Goal: Find specific page/section: Find specific page/section

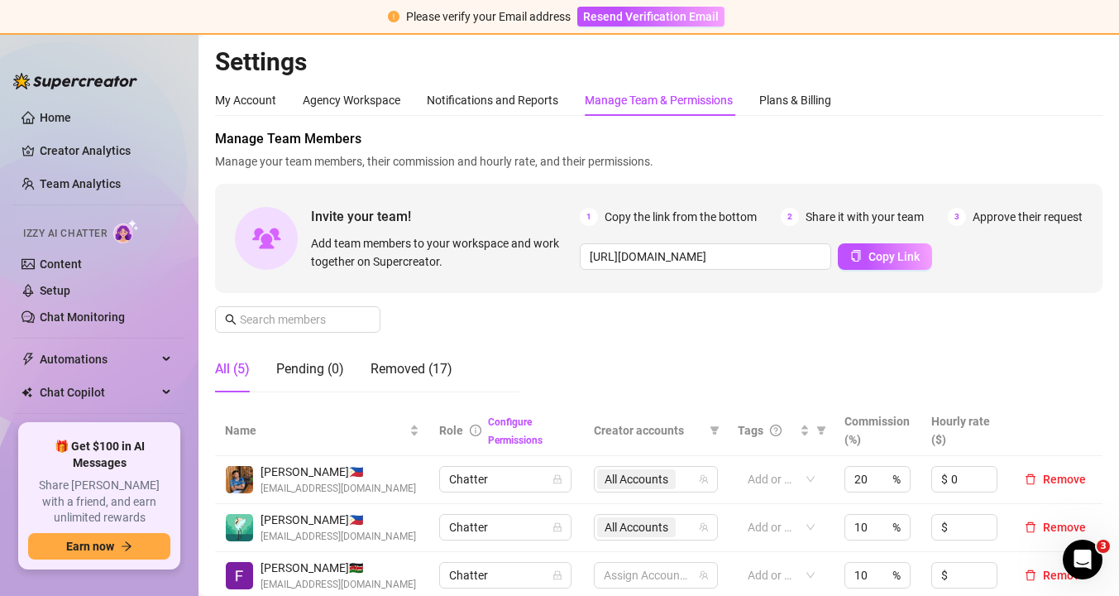
scroll to position [167, 0]
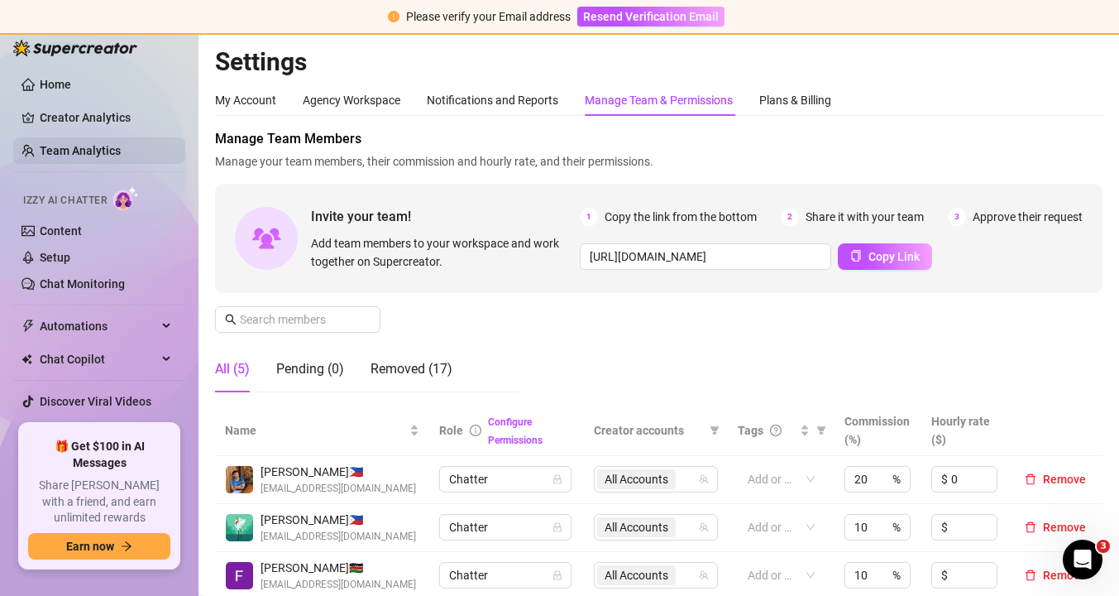
click at [62, 145] on link "Team Analytics" at bounding box center [80, 150] width 81 height 13
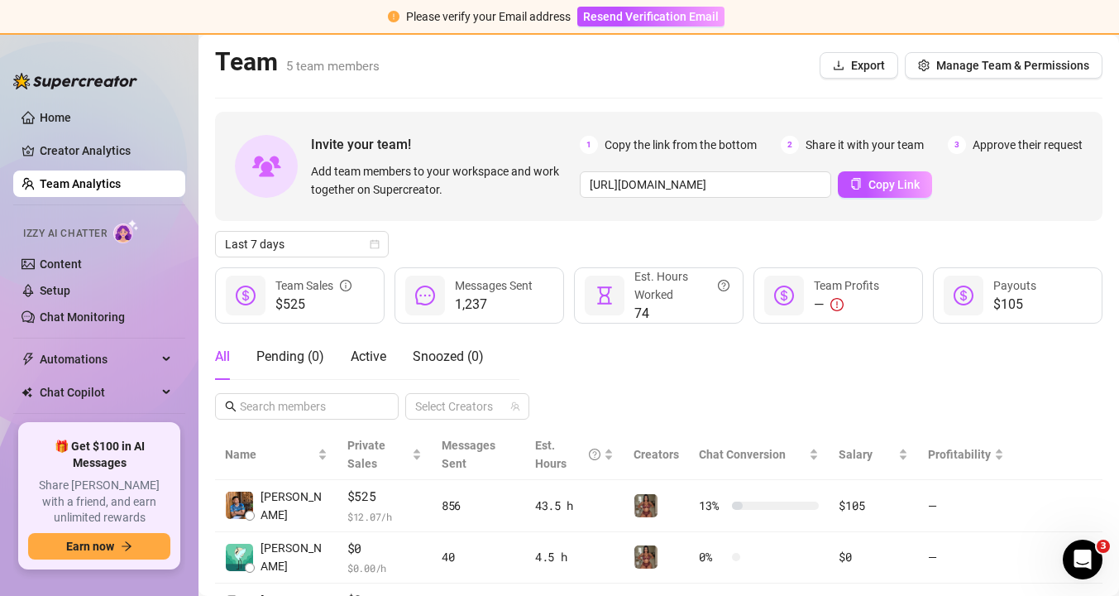
scroll to position [193, 0]
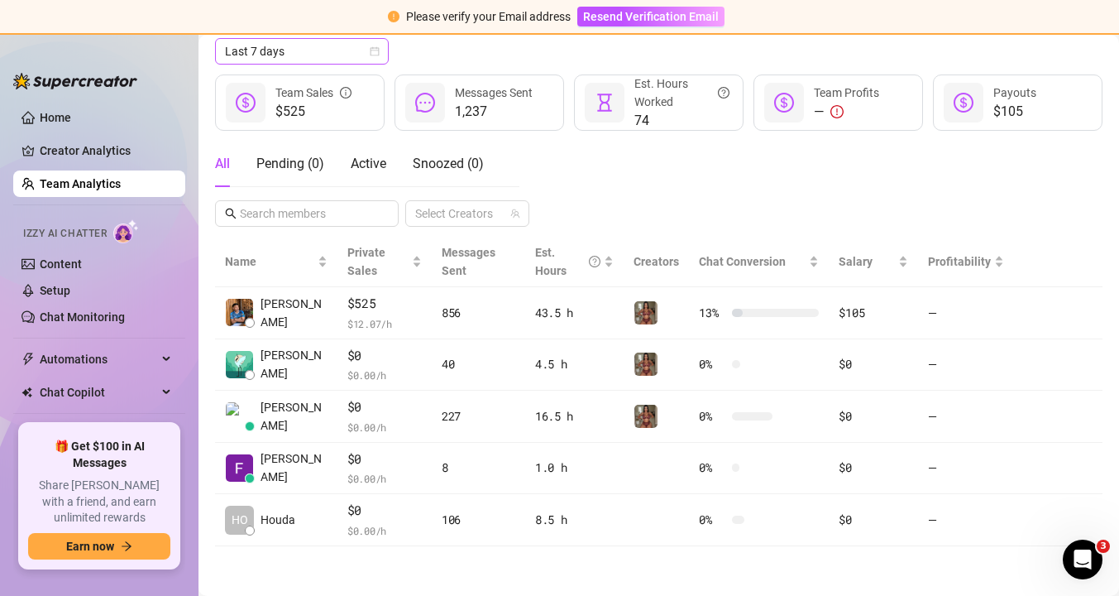
click at [371, 49] on icon "calendar" at bounding box center [375, 51] width 10 height 10
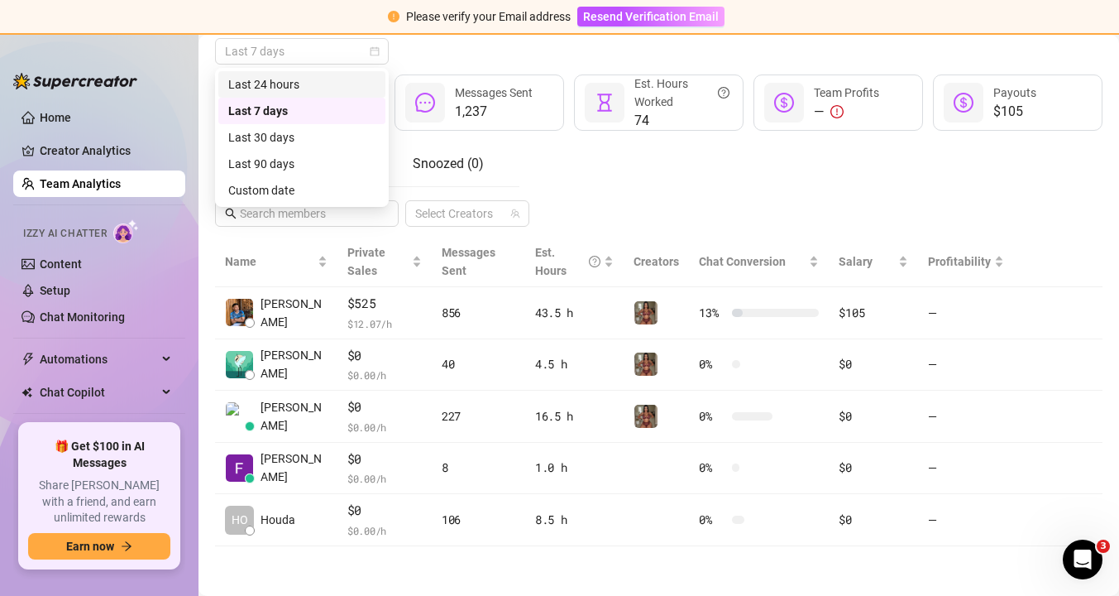
click at [345, 75] on div "Last 24 hours" at bounding box center [301, 84] width 147 height 18
